Goal: Book appointment/travel/reservation

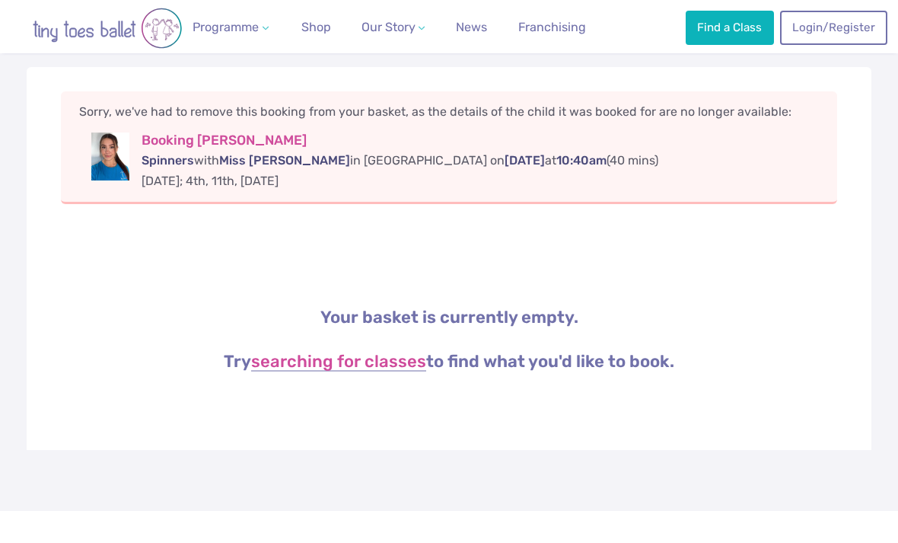
scroll to position [215, 0]
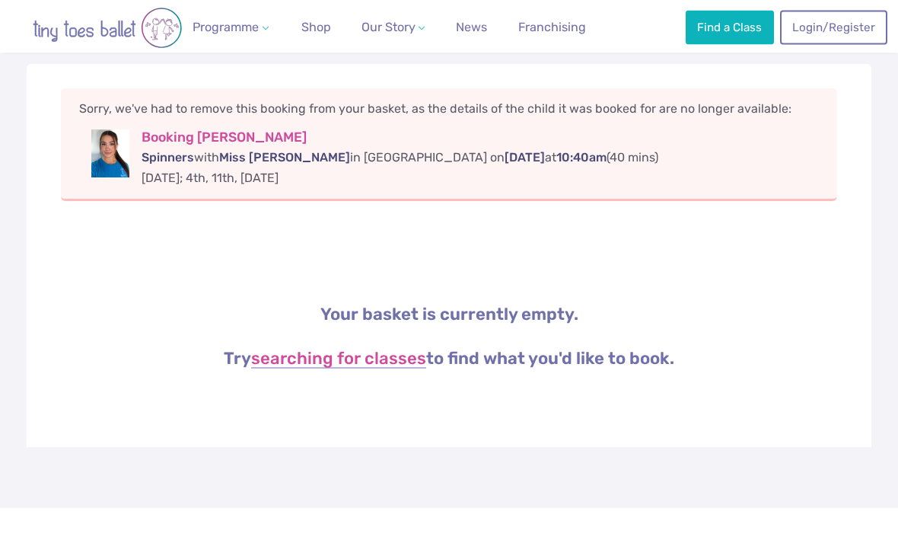
click at [206, 138] on h3 "Booking [PERSON_NAME]" at bounding box center [481, 138] width 678 height 17
click at [271, 151] on span "Miss [PERSON_NAME]" at bounding box center [284, 158] width 131 height 14
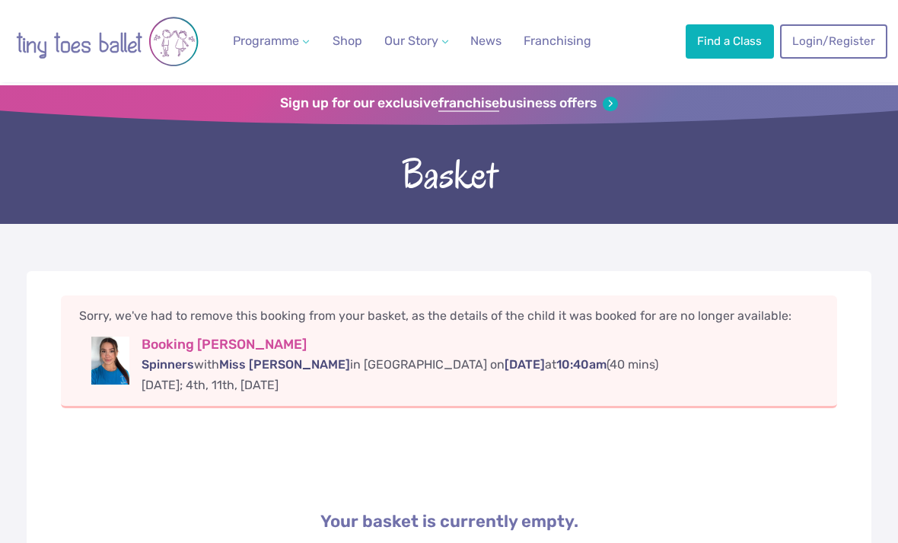
scroll to position [0, 0]
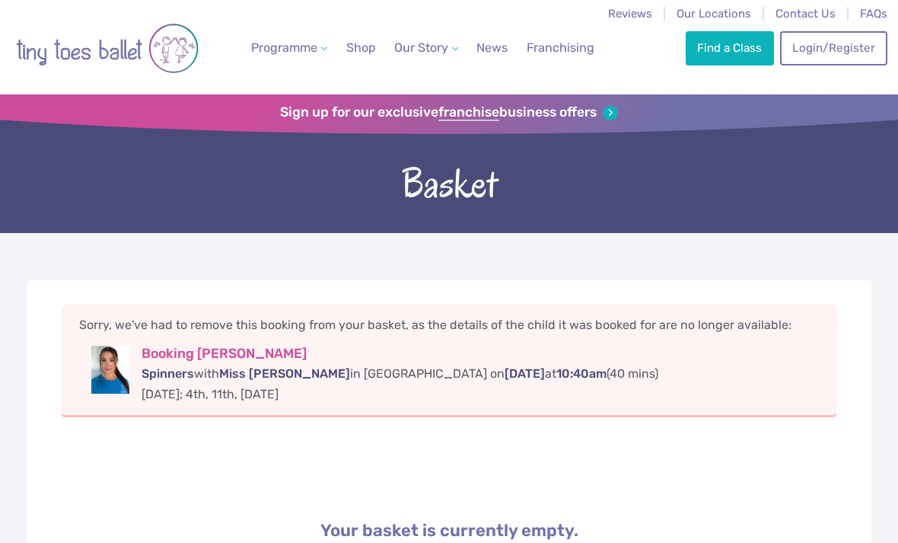
click at [840, 54] on link "Login/Register" at bounding box center [833, 47] width 107 height 33
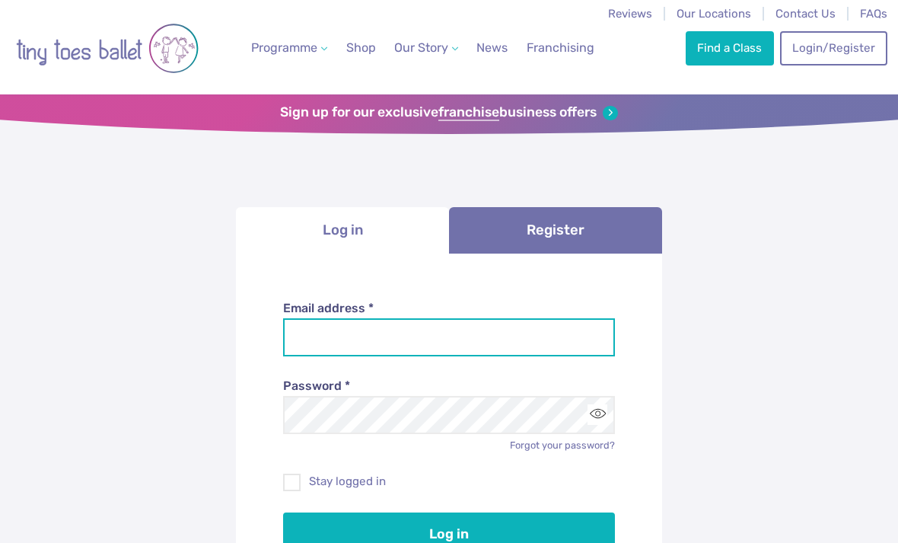
click at [478, 324] on input "Email address *" at bounding box center [449, 337] width 333 height 38
type input "**********"
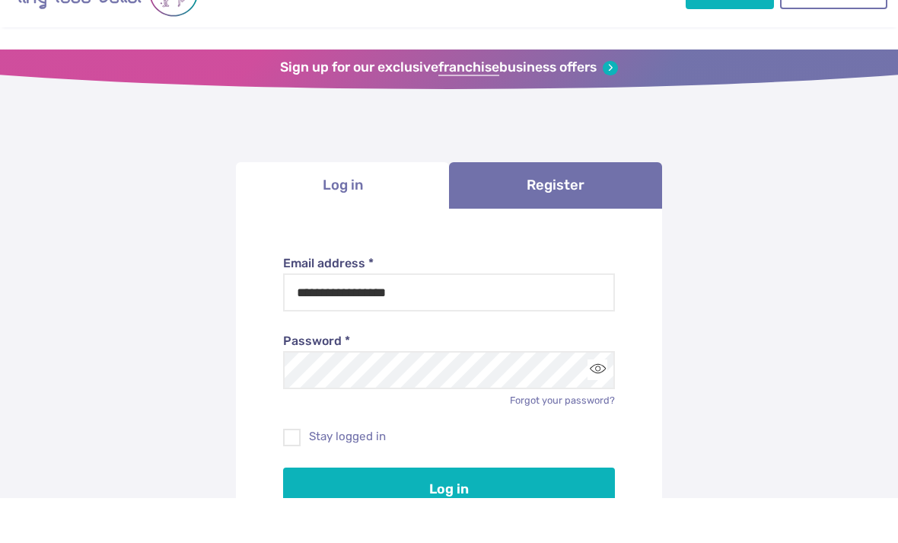
click at [478, 512] on button "Log in" at bounding box center [449, 533] width 333 height 43
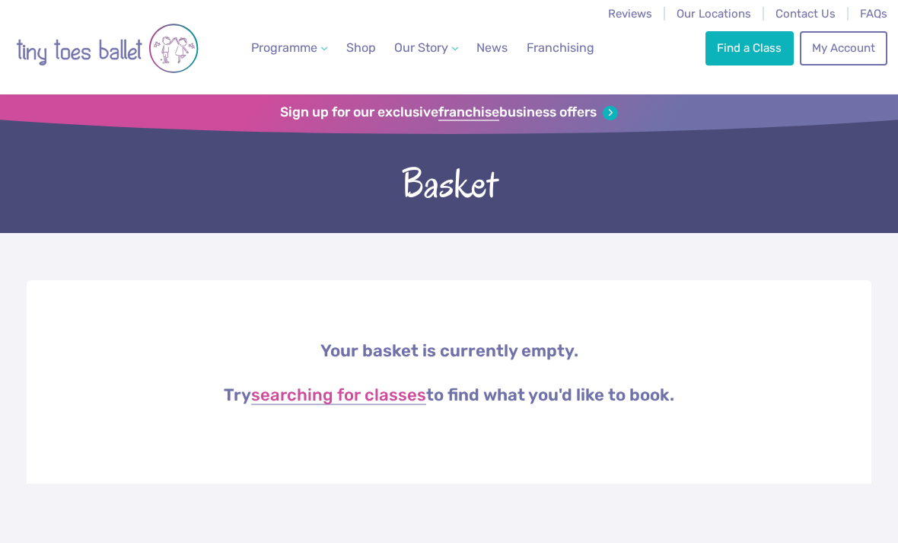
click at [371, 400] on link "searching for classes" at bounding box center [338, 396] width 175 height 18
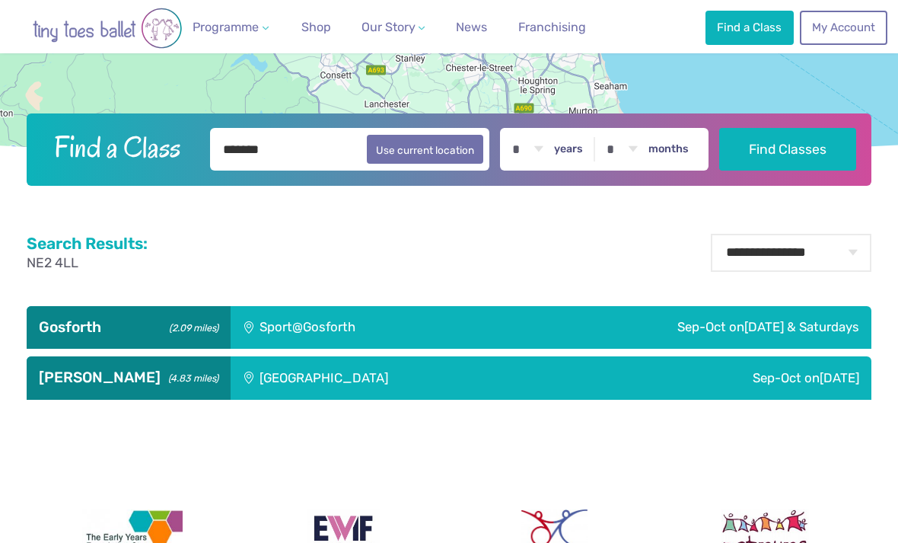
scroll to position [422, 0]
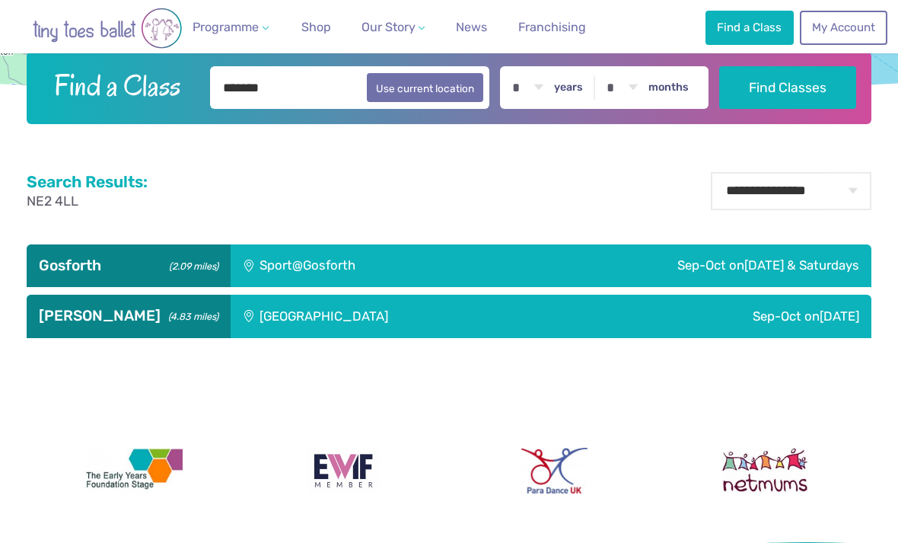
click at [125, 287] on div "Gosforth (2.09 miles)" at bounding box center [128, 265] width 203 height 43
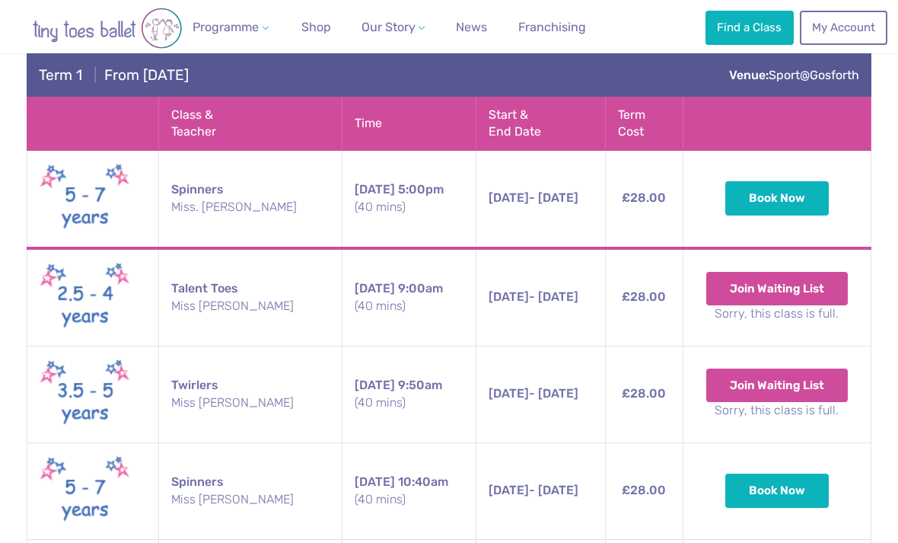
scroll to position [770, 0]
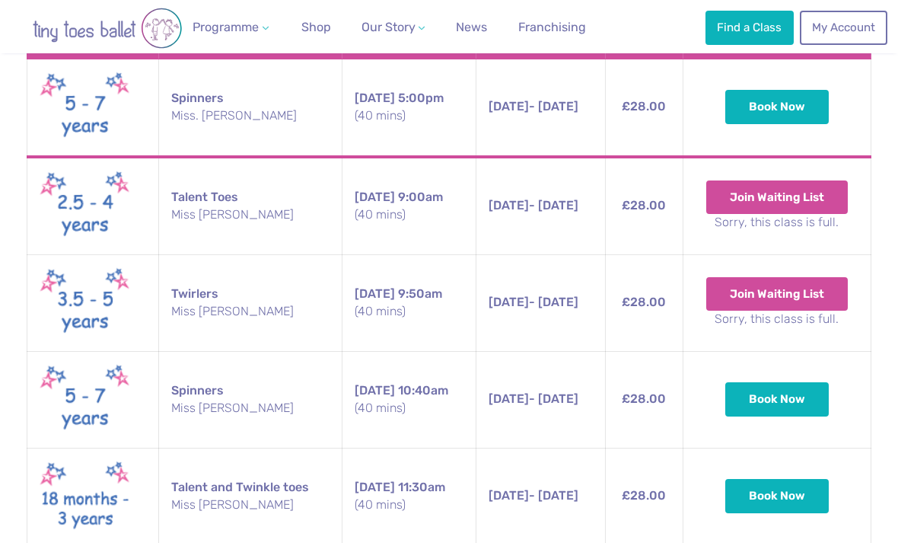
click at [787, 416] on button "Book Now" at bounding box center [777, 398] width 104 height 33
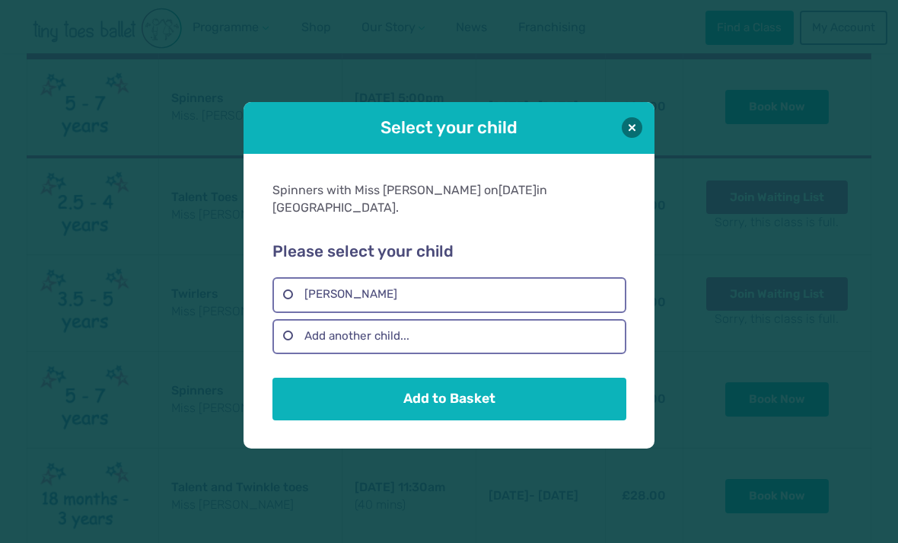
click at [396, 298] on label "Orla Breakey" at bounding box center [449, 294] width 353 height 35
click at [461, 416] on button "Add to Basket" at bounding box center [449, 399] width 353 height 43
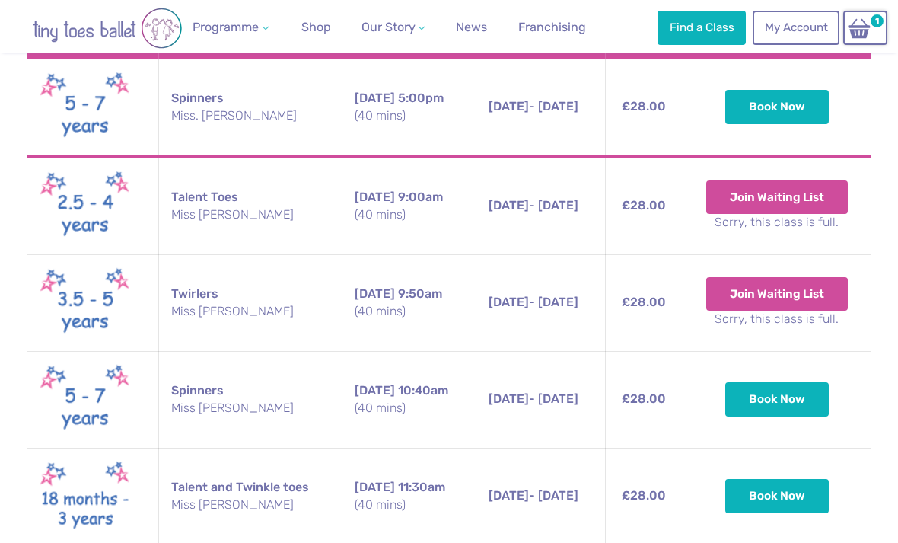
click at [878, 33] on link "1" at bounding box center [865, 28] width 44 height 34
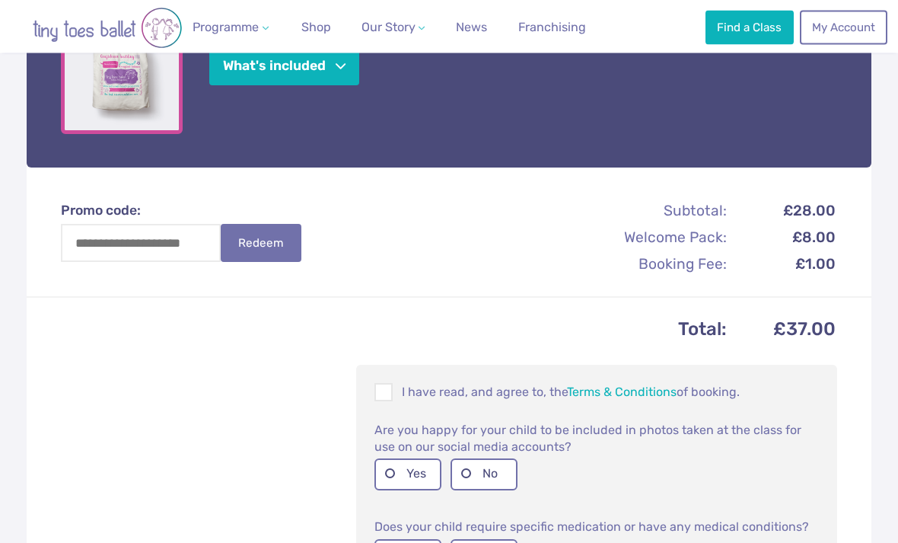
scroll to position [586, 0]
click at [484, 458] on label "No" at bounding box center [484, 473] width 67 height 31
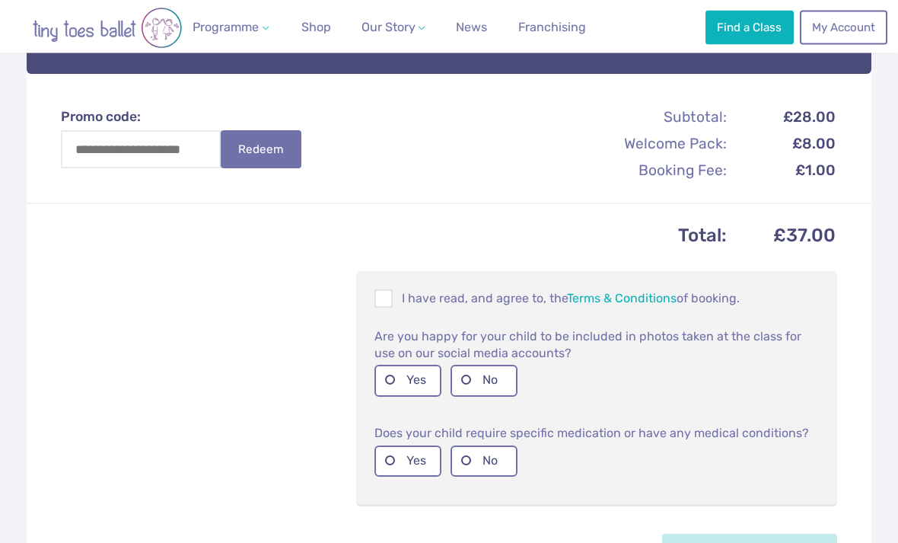
scroll to position [681, 0]
click at [409, 445] on label "Yes" at bounding box center [408, 460] width 67 height 31
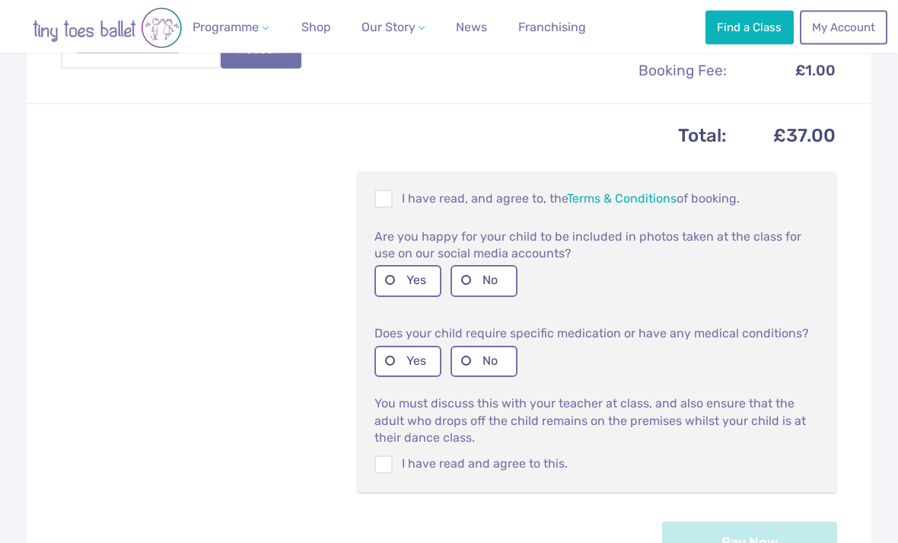
scroll to position [780, 0]
click at [434, 455] on label "I have read and agree to this." at bounding box center [597, 463] width 445 height 17
click at [381, 194] on span at bounding box center [384, 201] width 17 height 14
click at [744, 521] on button "Pay Now" at bounding box center [749, 542] width 175 height 43
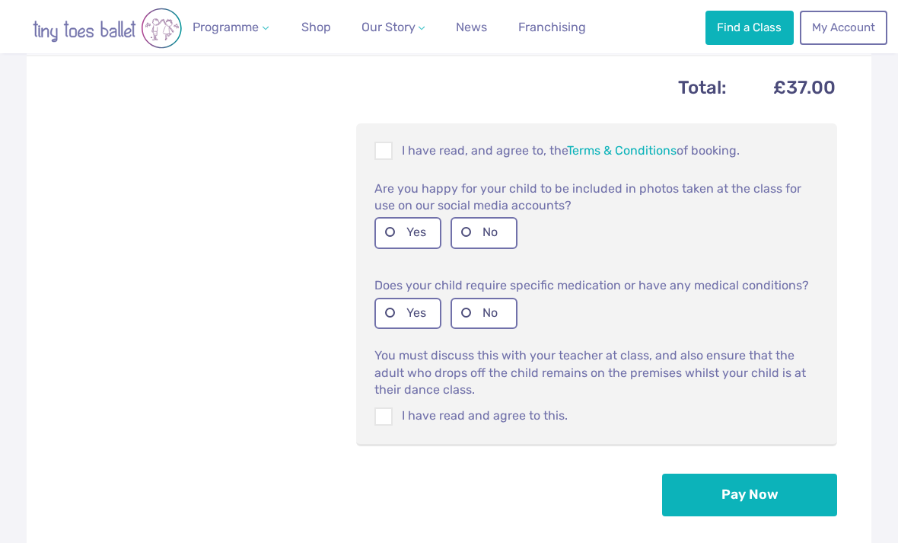
scroll to position [828, 0]
